Goal: Task Accomplishment & Management: Manage account settings

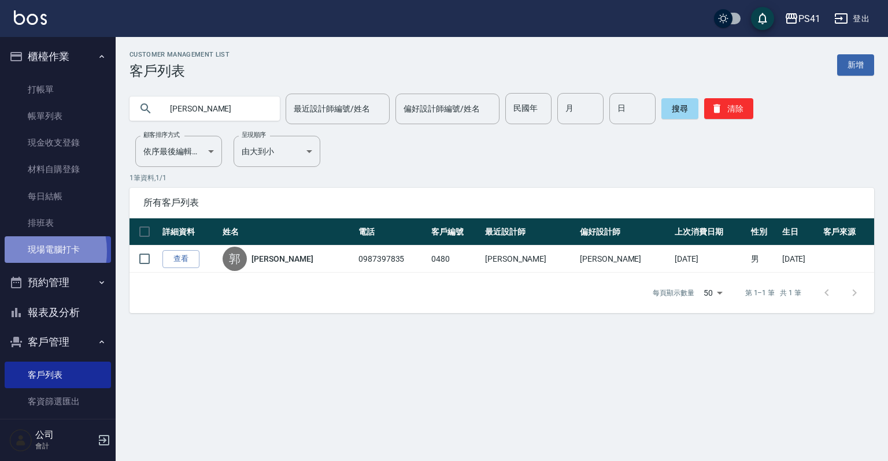
click at [21, 251] on link "現場電腦打卡" at bounding box center [58, 249] width 106 height 27
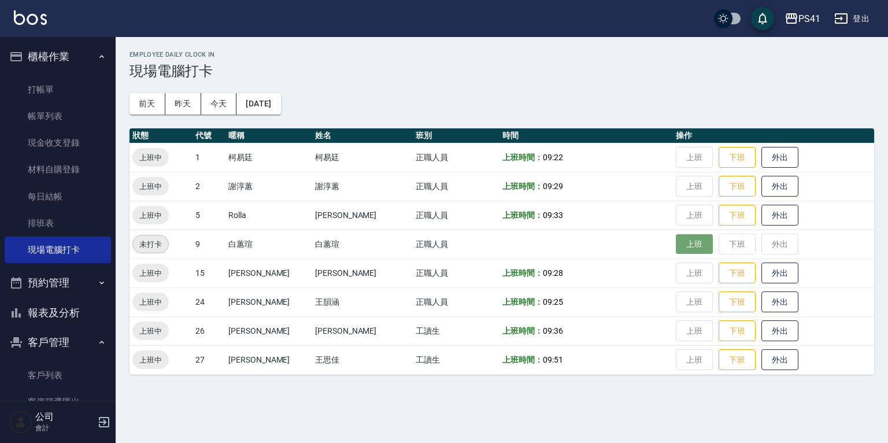
click at [684, 239] on button "上班" at bounding box center [694, 244] width 37 height 20
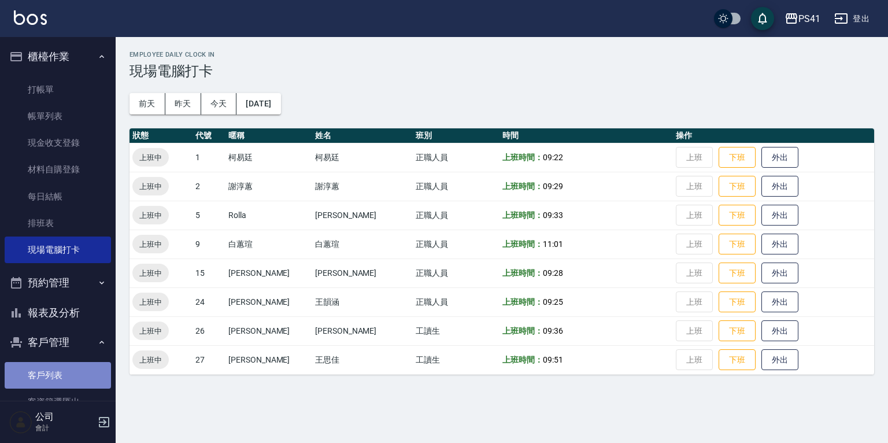
click at [67, 368] on link "客戶列表" at bounding box center [58, 375] width 106 height 27
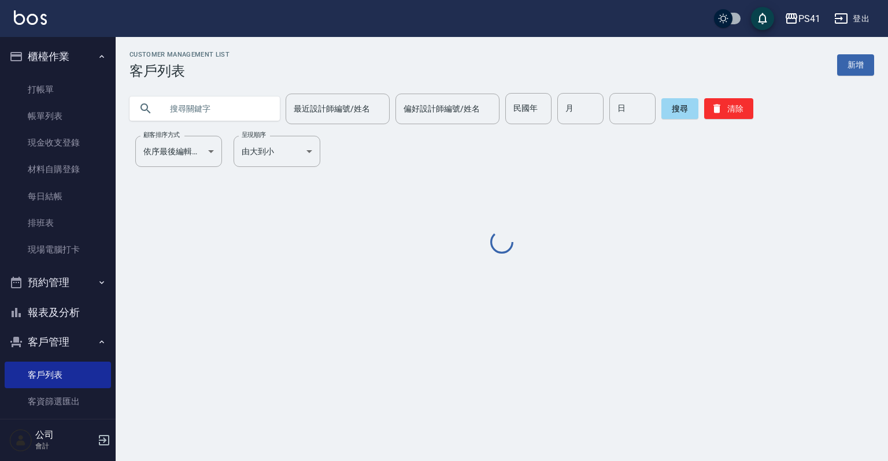
drag, startPoint x: 196, startPoint y: 114, endPoint x: 197, endPoint y: 104, distance: 10.5
click at [196, 114] on input "text" at bounding box center [216, 108] width 109 height 31
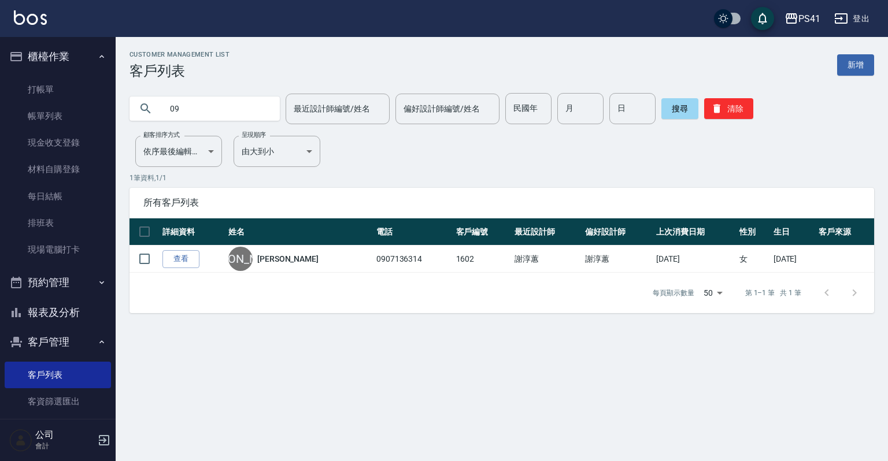
type input "0"
type input "0100"
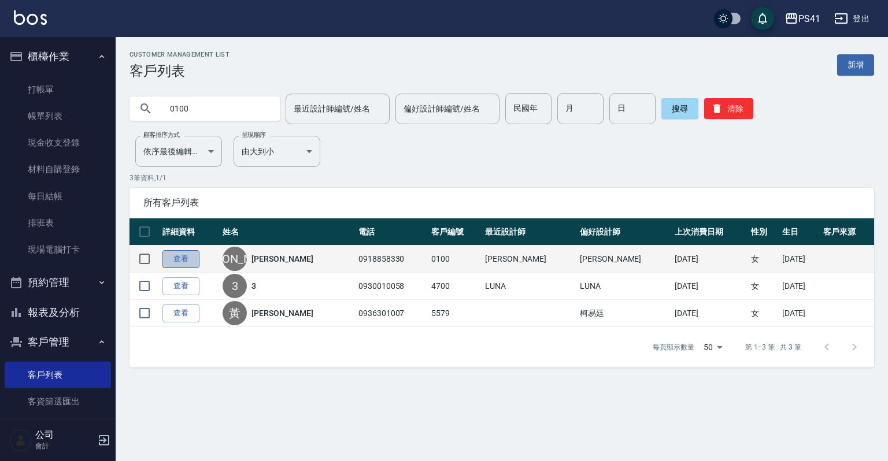
click at [171, 261] on link "查看" at bounding box center [180, 259] width 37 height 18
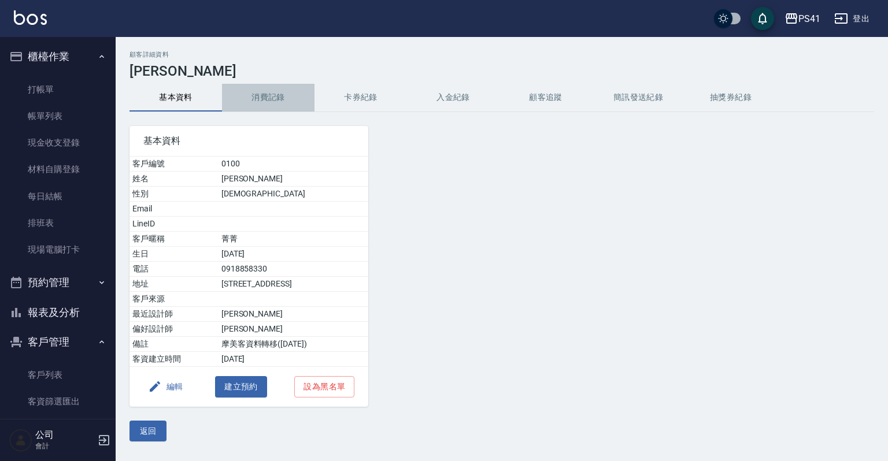
click at [262, 102] on button "消費記錄" at bounding box center [268, 98] width 92 height 28
